Goal: Find specific page/section: Find specific page/section

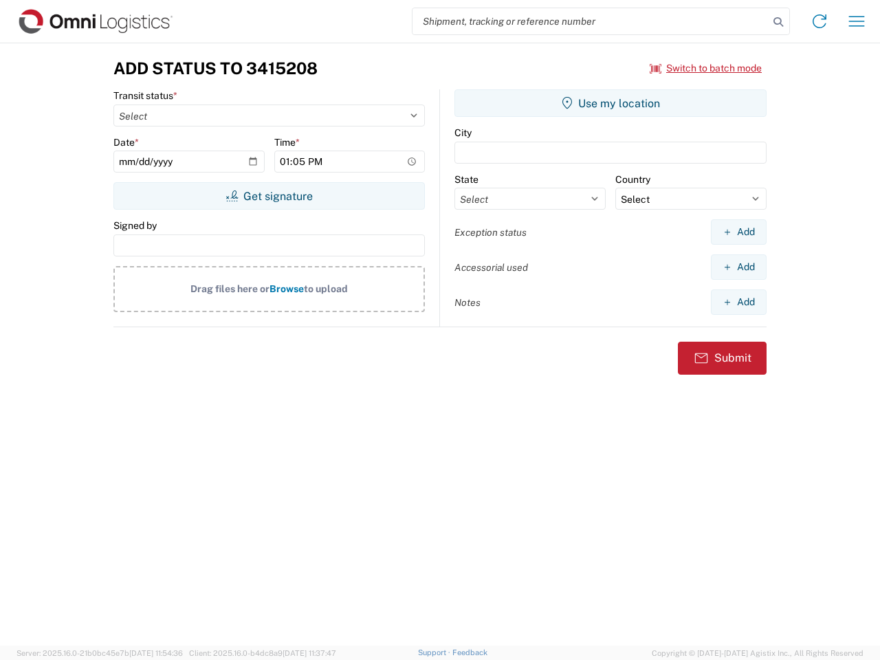
click at [590, 21] on input "search" at bounding box center [590, 21] width 356 height 26
click at [778, 22] on icon at bounding box center [777, 21] width 19 height 19
click at [819, 21] on icon at bounding box center [819, 21] width 22 height 22
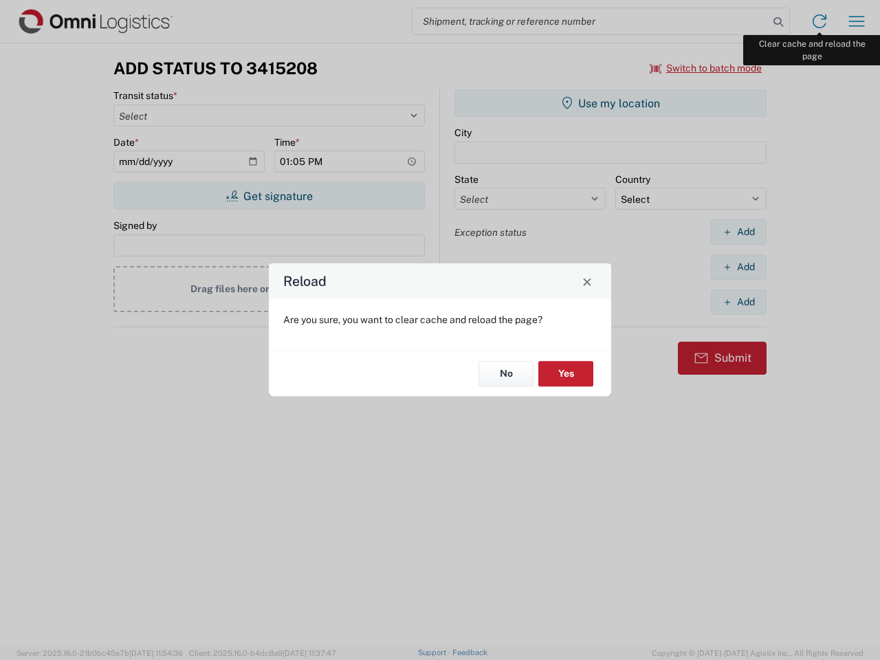
click at [856, 21] on div "Reload Are you sure, you want to clear cache and reload the page? No Yes" at bounding box center [440, 330] width 880 height 660
click at [706, 68] on div "Reload Are you sure, you want to clear cache and reload the page? No Yes" at bounding box center [440, 330] width 880 height 660
click at [269, 196] on div "Reload Are you sure, you want to clear cache and reload the page? No Yes" at bounding box center [440, 330] width 880 height 660
click at [610, 103] on div "Reload Are you sure, you want to clear cache and reload the page? No Yes" at bounding box center [440, 330] width 880 height 660
click at [738, 232] on div "Reload Are you sure, you want to clear cache and reload the page? No Yes" at bounding box center [440, 330] width 880 height 660
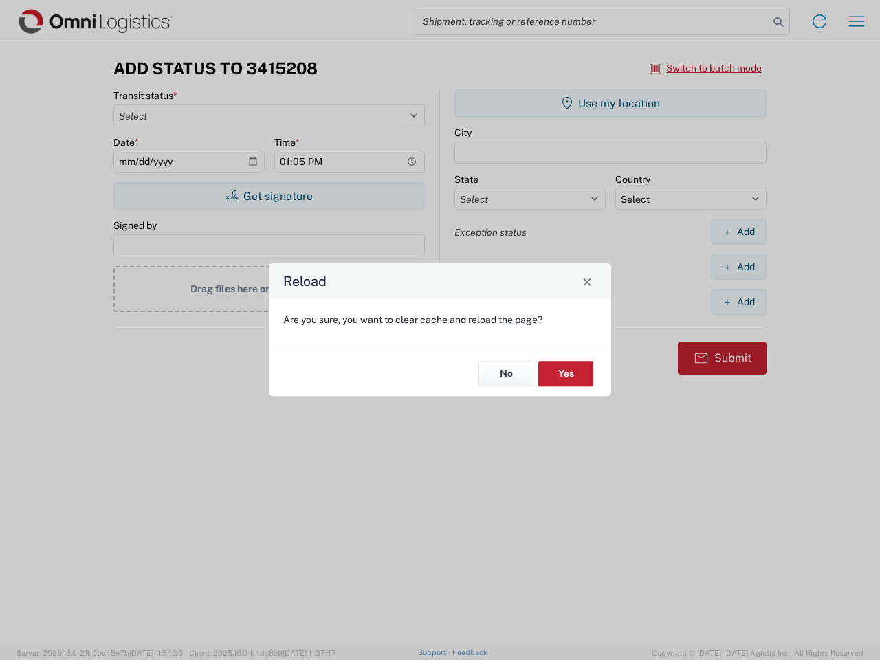
click at [738, 267] on div "Reload Are you sure, you want to clear cache and reload the page? No Yes" at bounding box center [440, 330] width 880 height 660
click at [738, 302] on div "Reload Are you sure, you want to clear cache and reload the page? No Yes" at bounding box center [440, 330] width 880 height 660
